Goal: Information Seeking & Learning: Check status

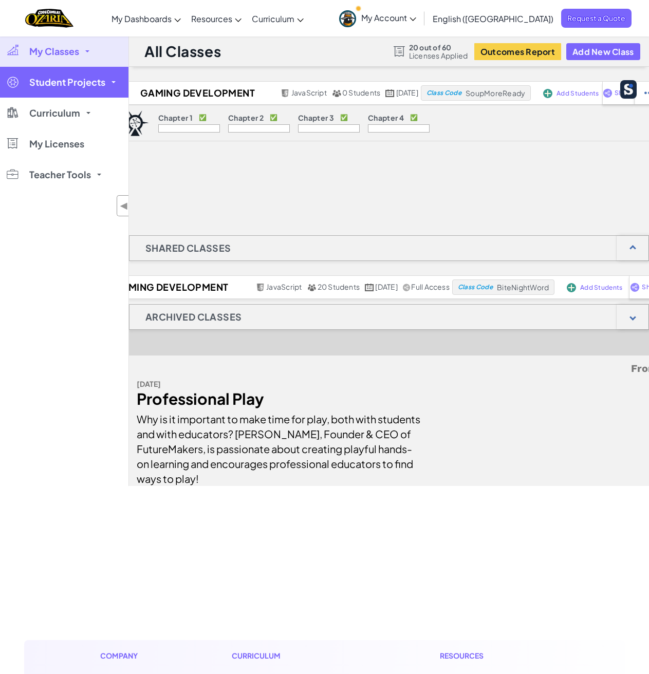
click at [90, 86] on span "Student Projects" at bounding box center [67, 82] width 76 height 9
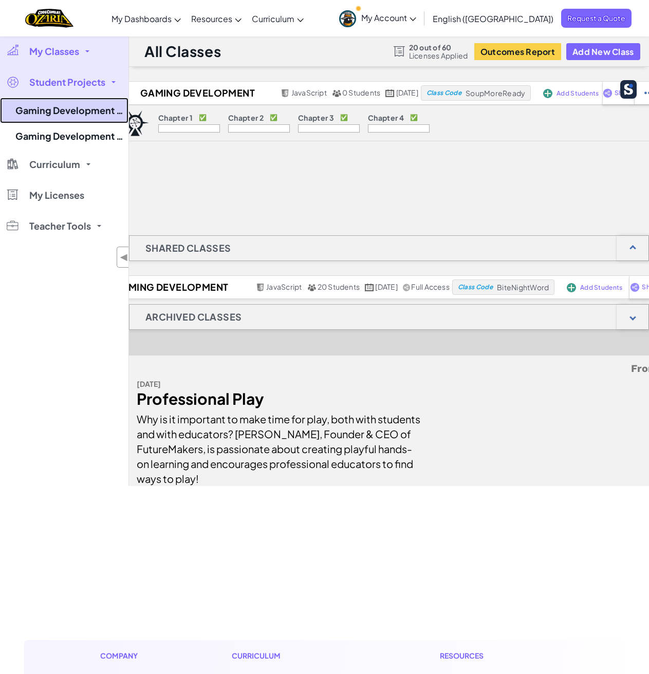
click at [85, 115] on link "Gaming Development Fundamentals Semester 1 25" at bounding box center [64, 111] width 128 height 26
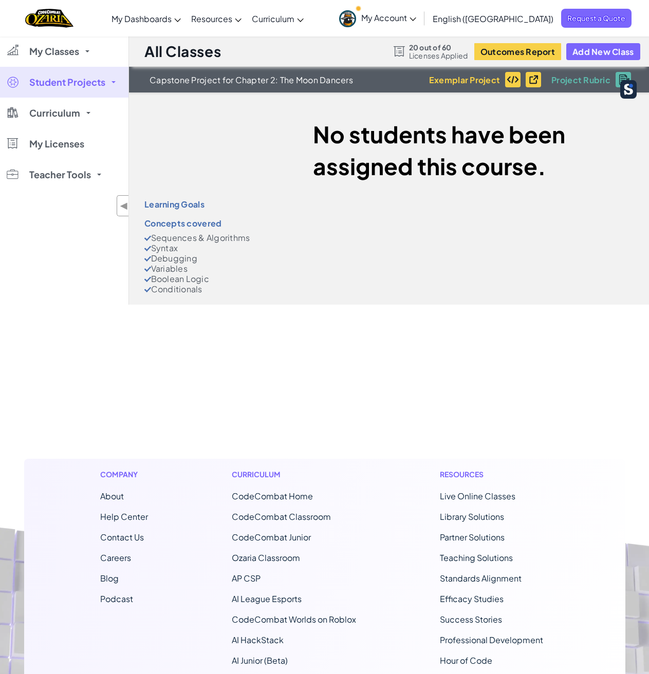
select select "5d8a57abe8919b28d5113af1"
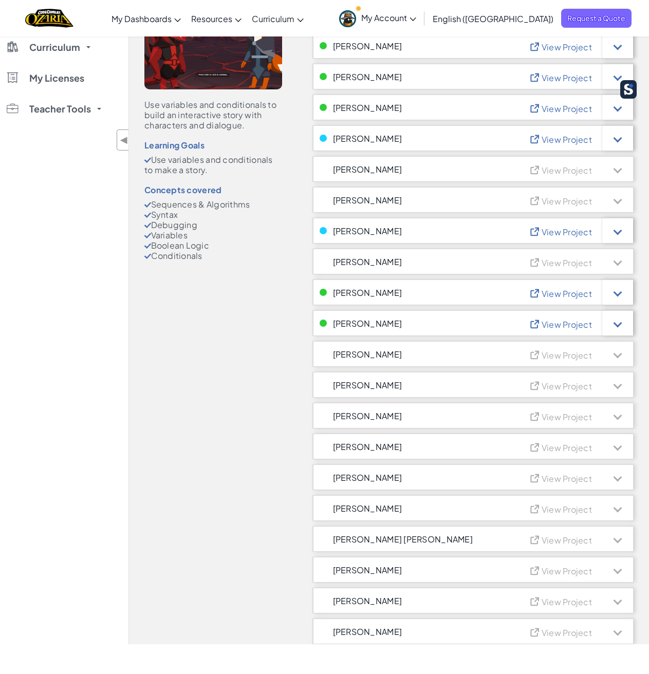
scroll to position [103, 0]
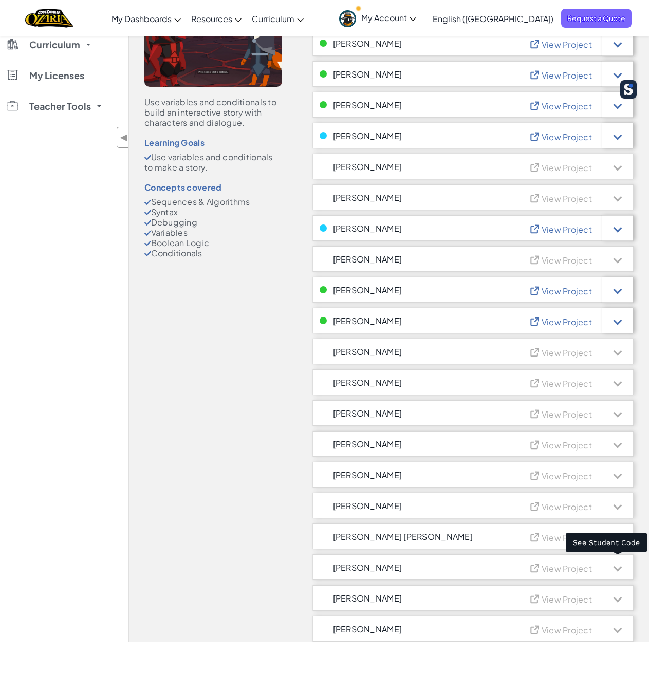
click at [618, 568] on div at bounding box center [617, 567] width 9 height 9
click at [618, 567] on div at bounding box center [617, 567] width 9 height 9
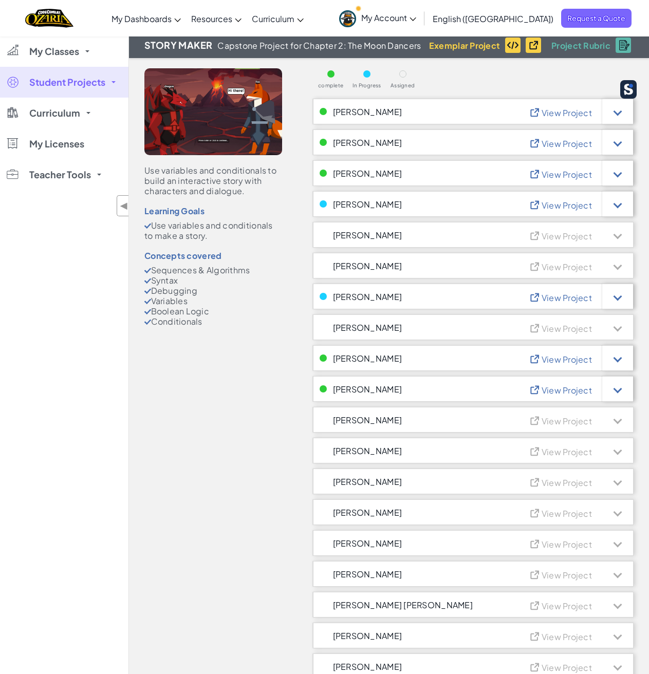
scroll to position [51, 0]
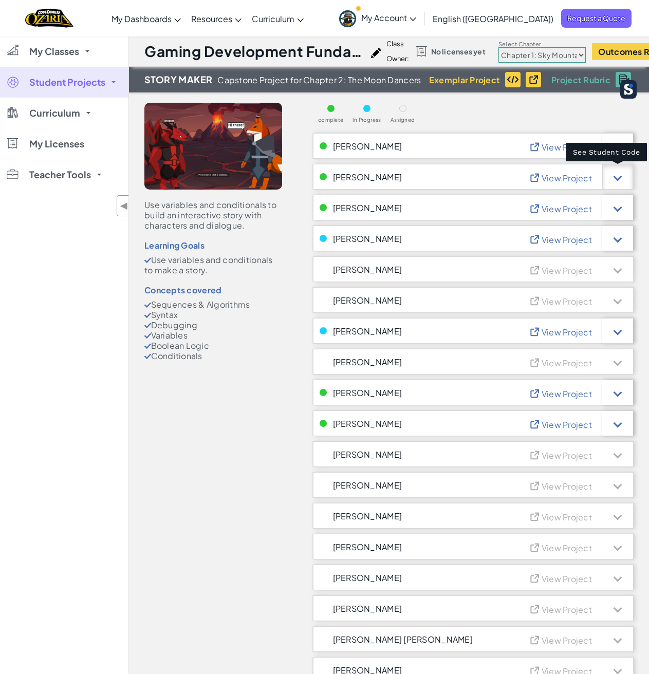
click at [617, 175] on div at bounding box center [617, 177] width 9 height 9
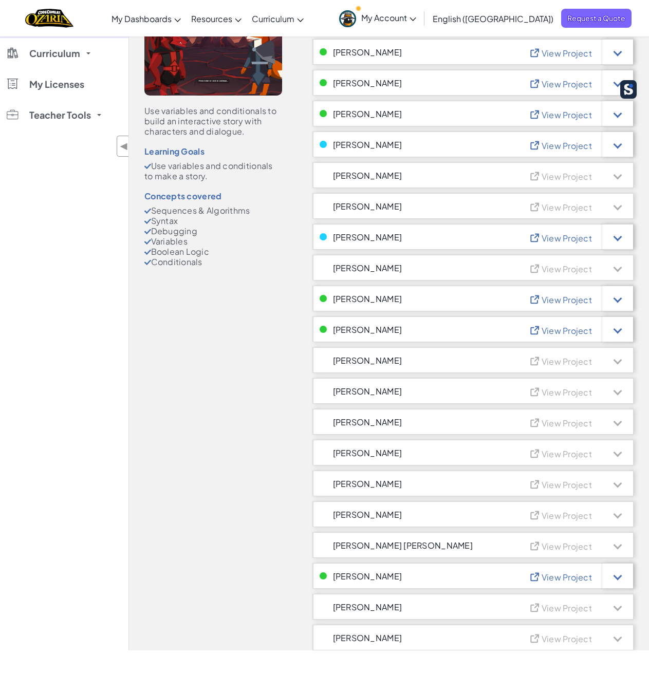
scroll to position [206, 0]
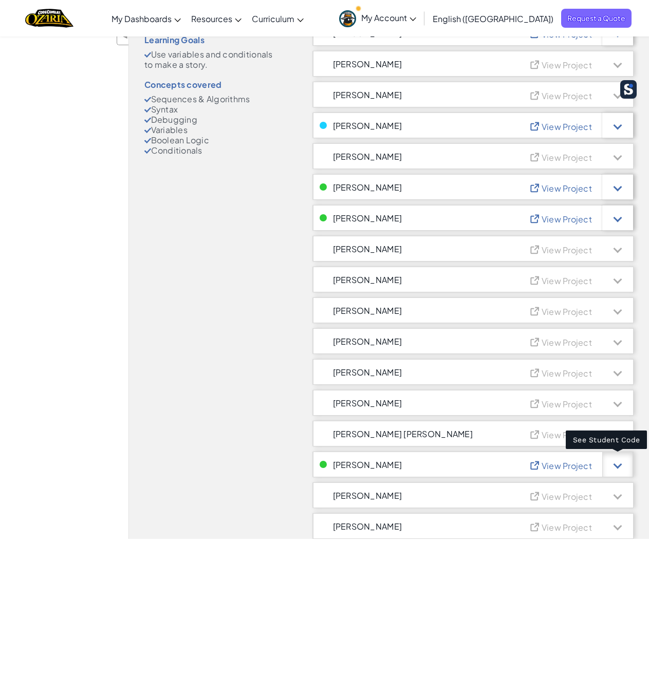
click at [618, 462] on div at bounding box center [617, 464] width 9 height 9
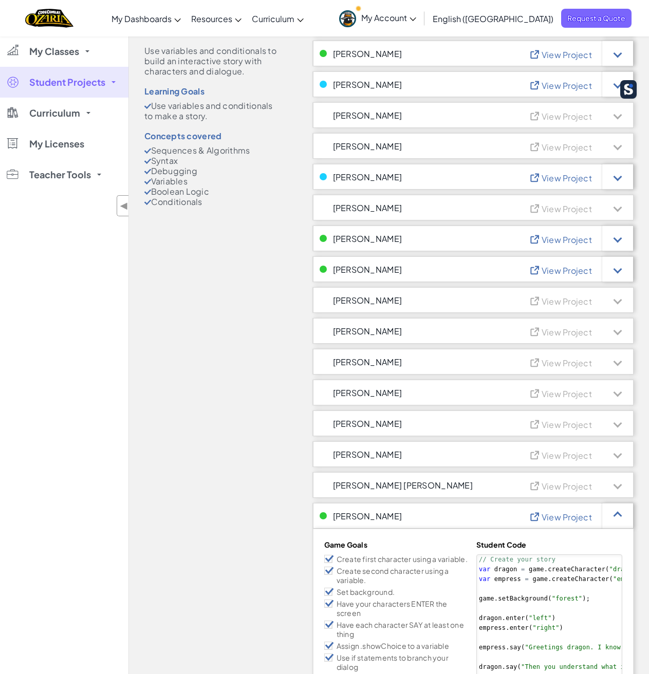
scroll to position [0, 0]
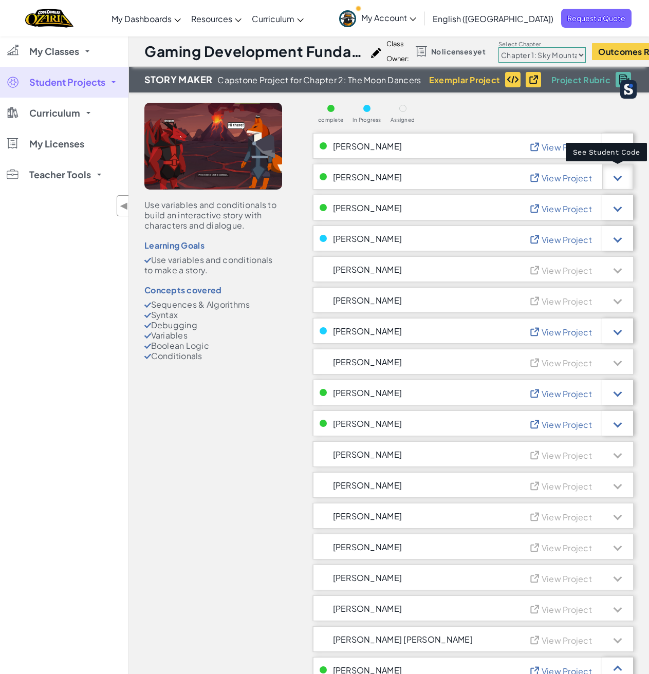
click at [619, 181] on div at bounding box center [617, 177] width 31 height 26
click at [621, 173] on div at bounding box center [617, 177] width 31 height 26
